Goal: Task Accomplishment & Management: Use online tool/utility

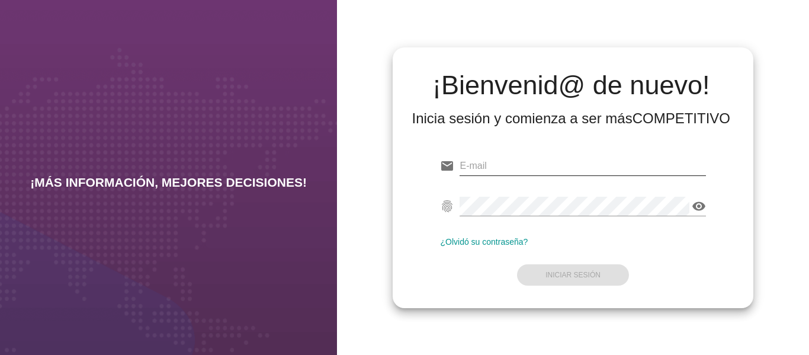
click at [511, 166] on input "email" at bounding box center [582, 165] width 246 height 19
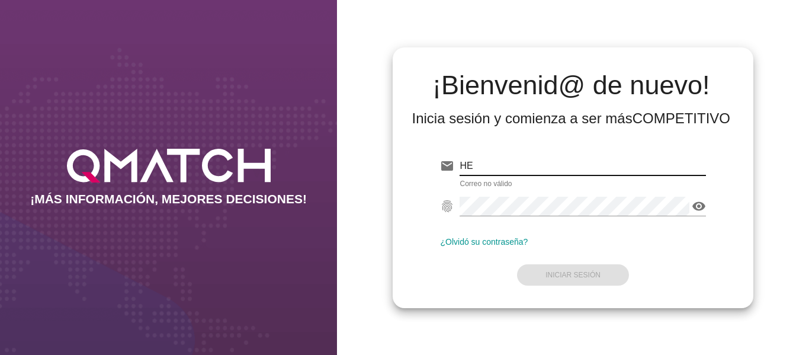
type input "H"
type input "[PERSON_NAME][EMAIL_ADDRESS][DOMAIN_NAME]"
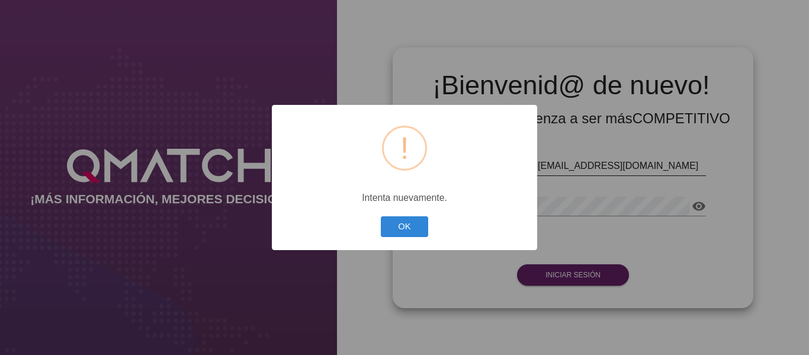
click at [381, 216] on button "OK" at bounding box center [405, 226] width 48 height 21
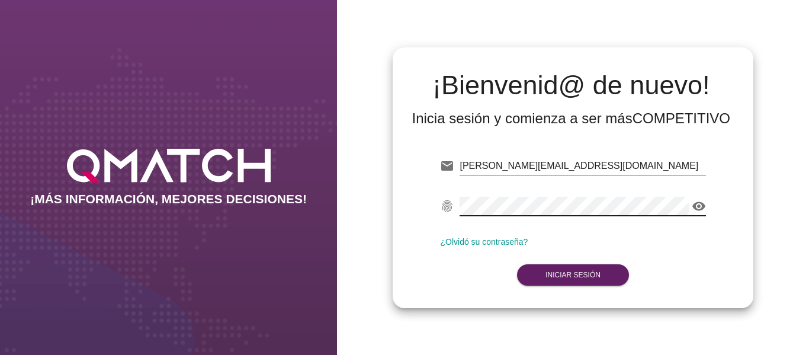
click at [286, 189] on div "¡MÁS INFORMACIÓN, MEJORES DECISIONES! ¡Bienvenid@ de nuevo! Inicia sesión y com…" at bounding box center [404, 177] width 809 height 355
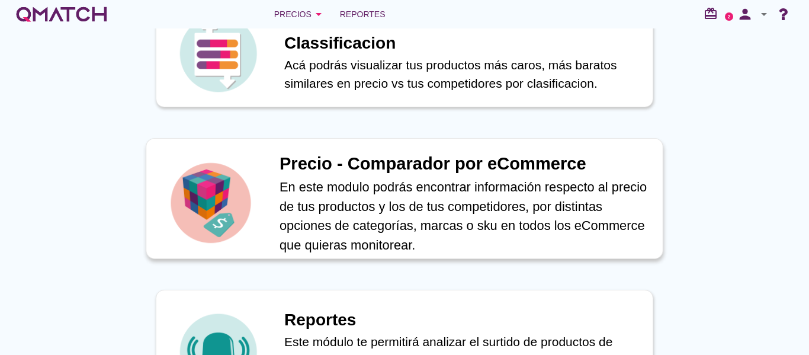
scroll to position [499, 0]
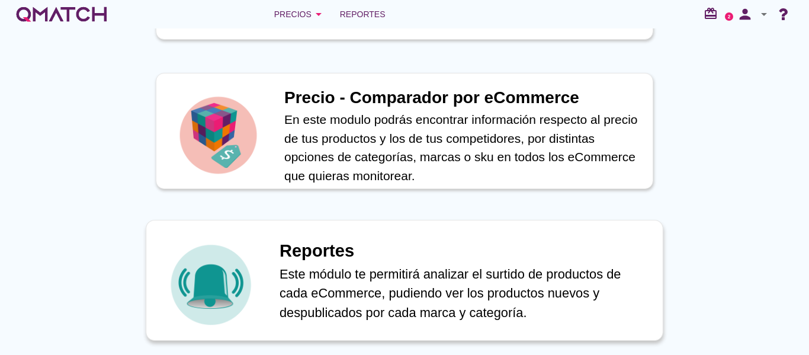
click at [394, 260] on h1 "Reportes" at bounding box center [464, 251] width 371 height 26
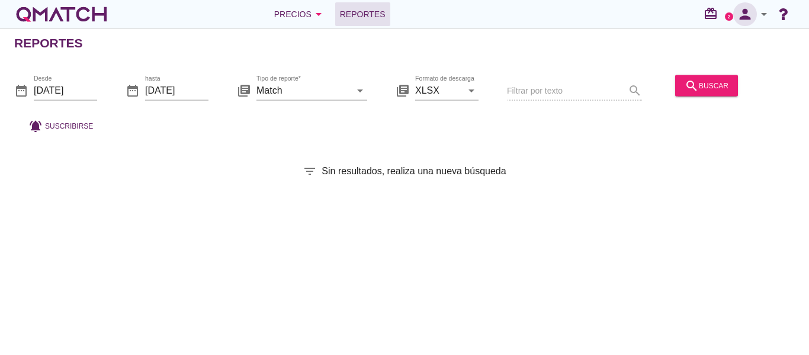
click at [739, 16] on icon "person" at bounding box center [745, 14] width 24 height 17
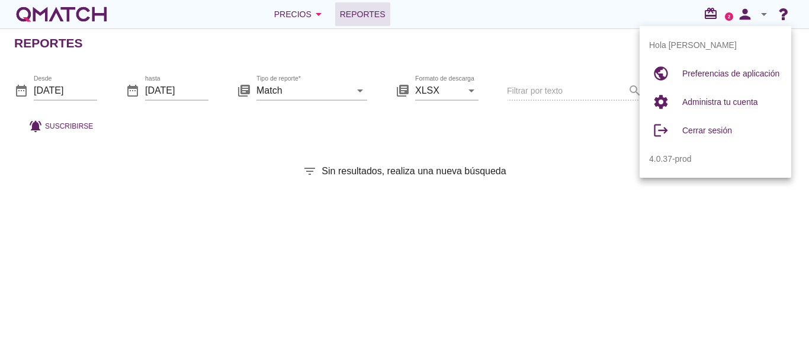
click at [729, 18] on text "2" at bounding box center [728, 16] width 3 height 5
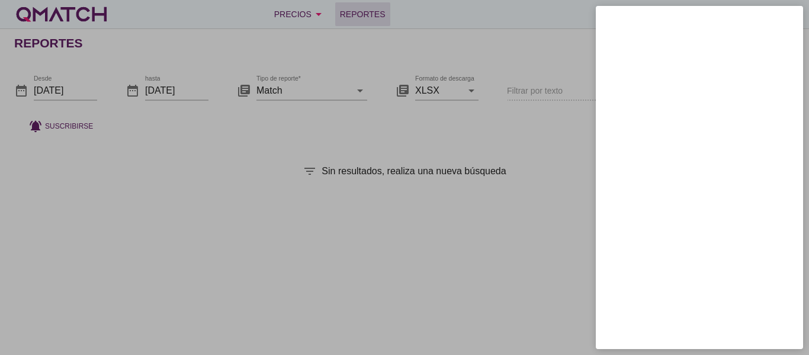
click at [555, 147] on div at bounding box center [404, 177] width 809 height 355
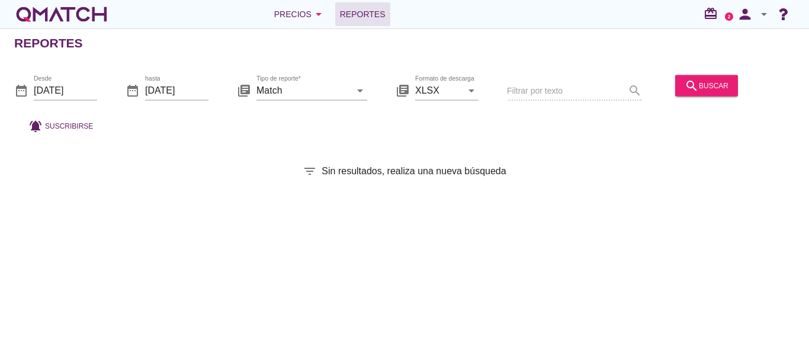
click at [727, 16] on text "2" at bounding box center [728, 16] width 3 height 5
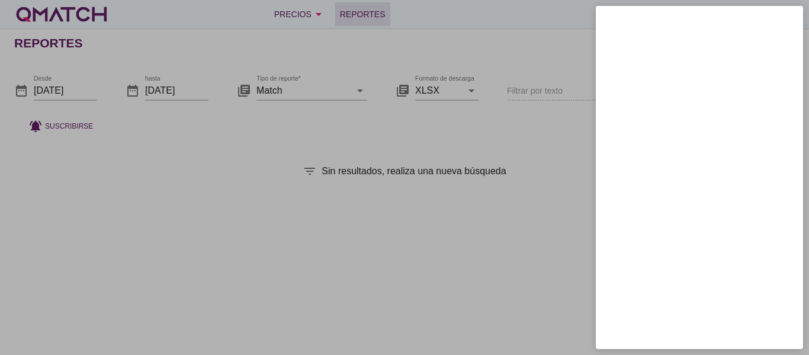
drag, startPoint x: 562, startPoint y: 34, endPoint x: 578, endPoint y: 30, distance: 15.9
click at [563, 34] on div at bounding box center [404, 177] width 809 height 355
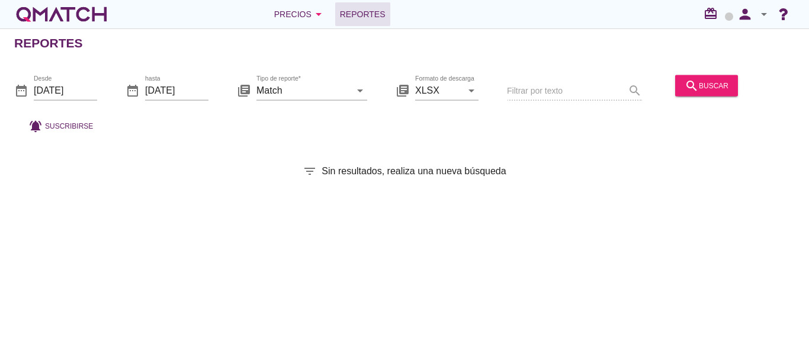
click at [769, 15] on icon "arrow_drop_down" at bounding box center [763, 14] width 14 height 14
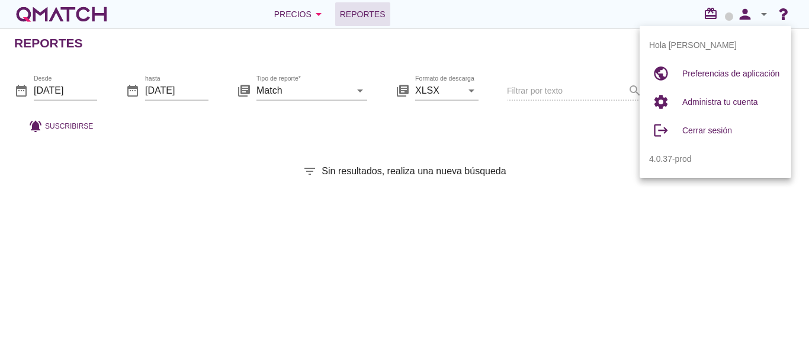
click at [542, 134] on div "date_range Desde [DATE] date_range hasta [DATE] library_books Tipo de reporte* …" at bounding box center [404, 101] width 809 height 78
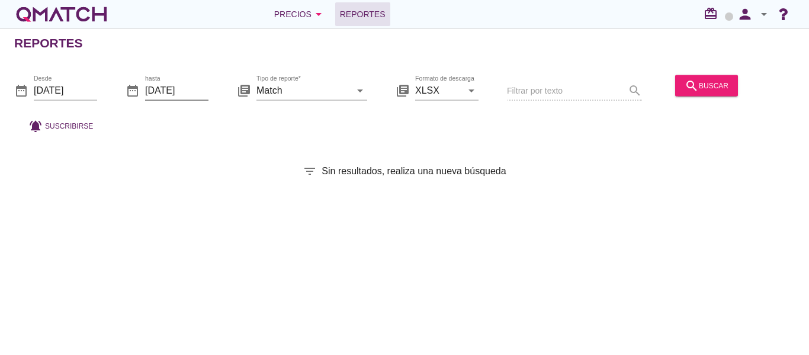
click at [163, 87] on input "[DATE]" at bounding box center [176, 89] width 63 height 19
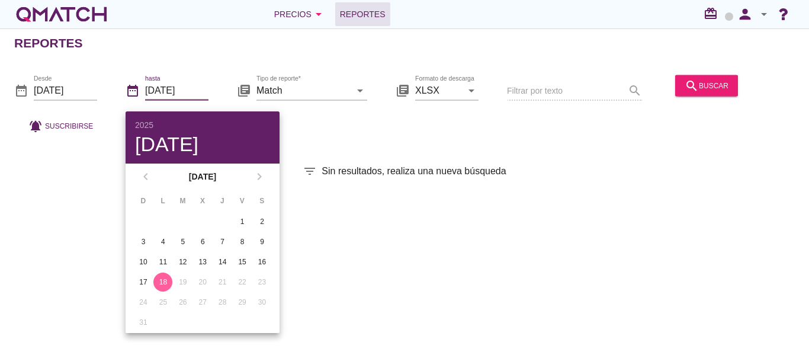
click at [59, 77] on div "date_range Desde [DATE]" at bounding box center [55, 92] width 83 height 38
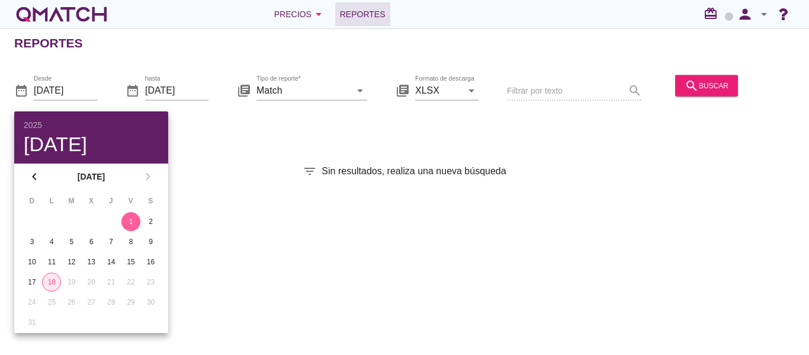
click at [46, 279] on div "18" at bounding box center [52, 281] width 18 height 11
type input "[DATE]"
click at [60, 278] on button "18" at bounding box center [51, 281] width 19 height 19
click at [266, 137] on div "date_range Desde [DATE] date_range hasta [DATE] library_books Tipo de reporte* …" at bounding box center [404, 101] width 809 height 78
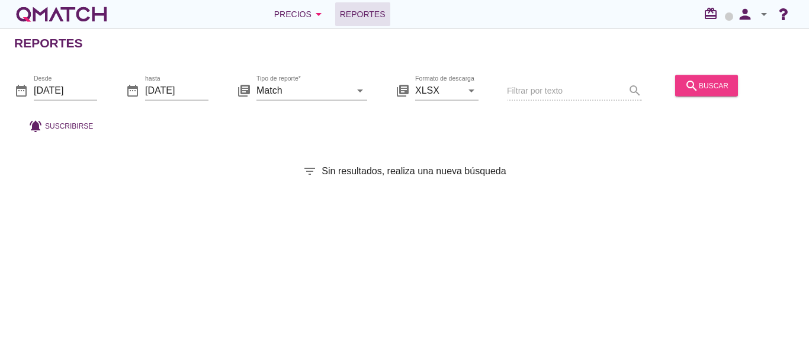
click at [718, 82] on div "search buscar" at bounding box center [706, 85] width 44 height 14
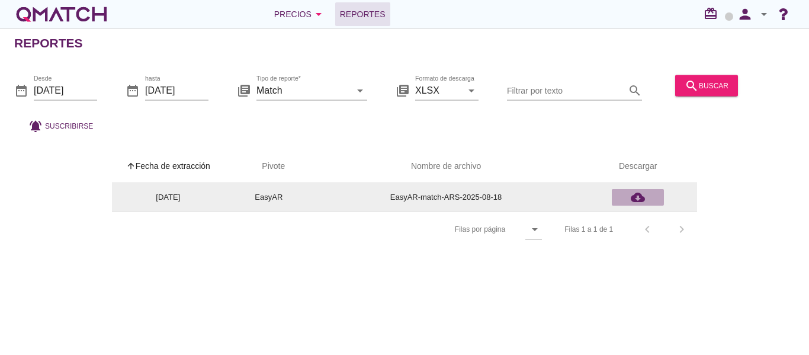
click at [640, 198] on icon "cloud_download" at bounding box center [637, 197] width 14 height 14
